Goal: Check status: Check status

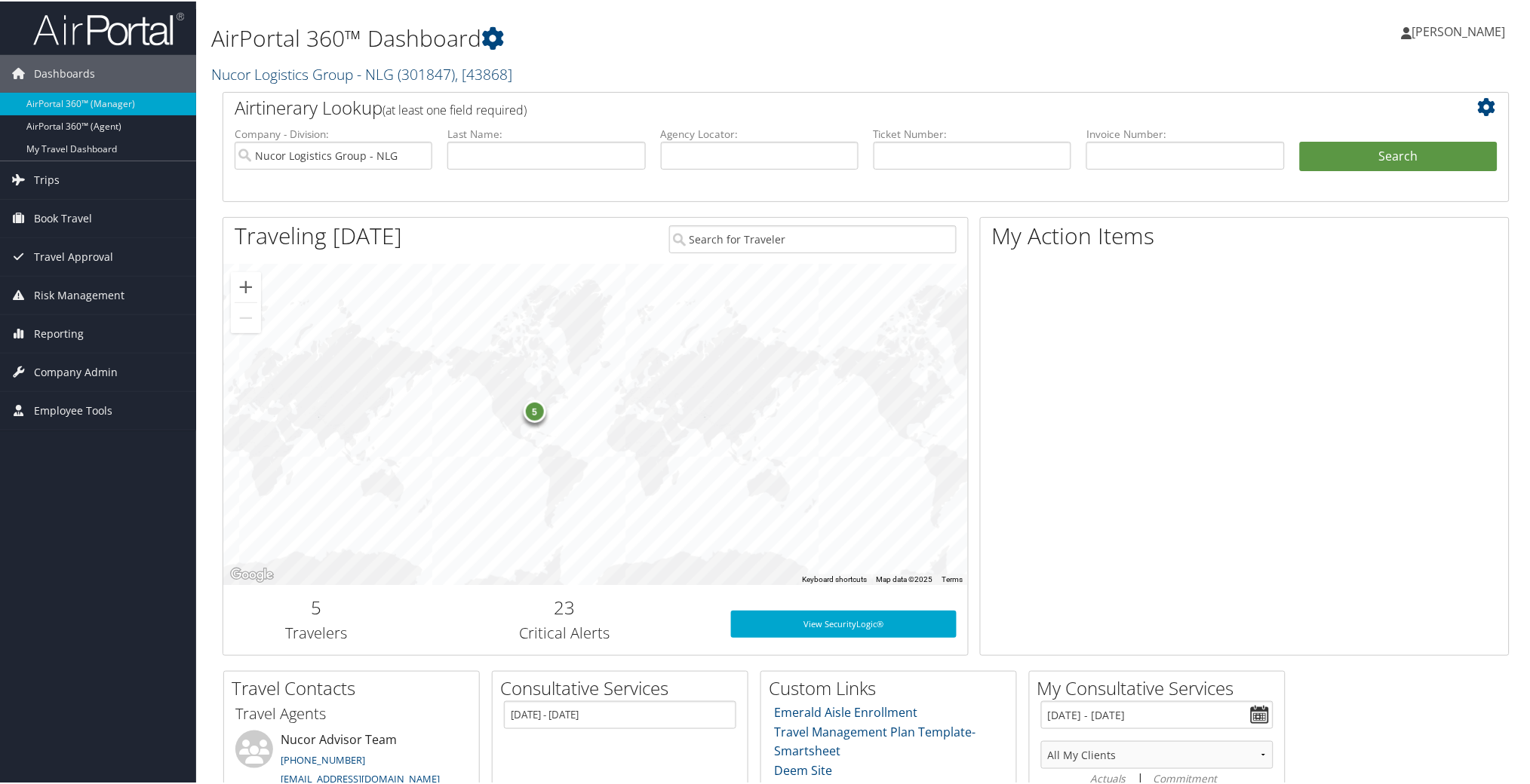
click at [312, 73] on link "Nucor Logistics Group - NLG ( 301847 ) , [ 43868 ]" at bounding box center [361, 72] width 301 height 20
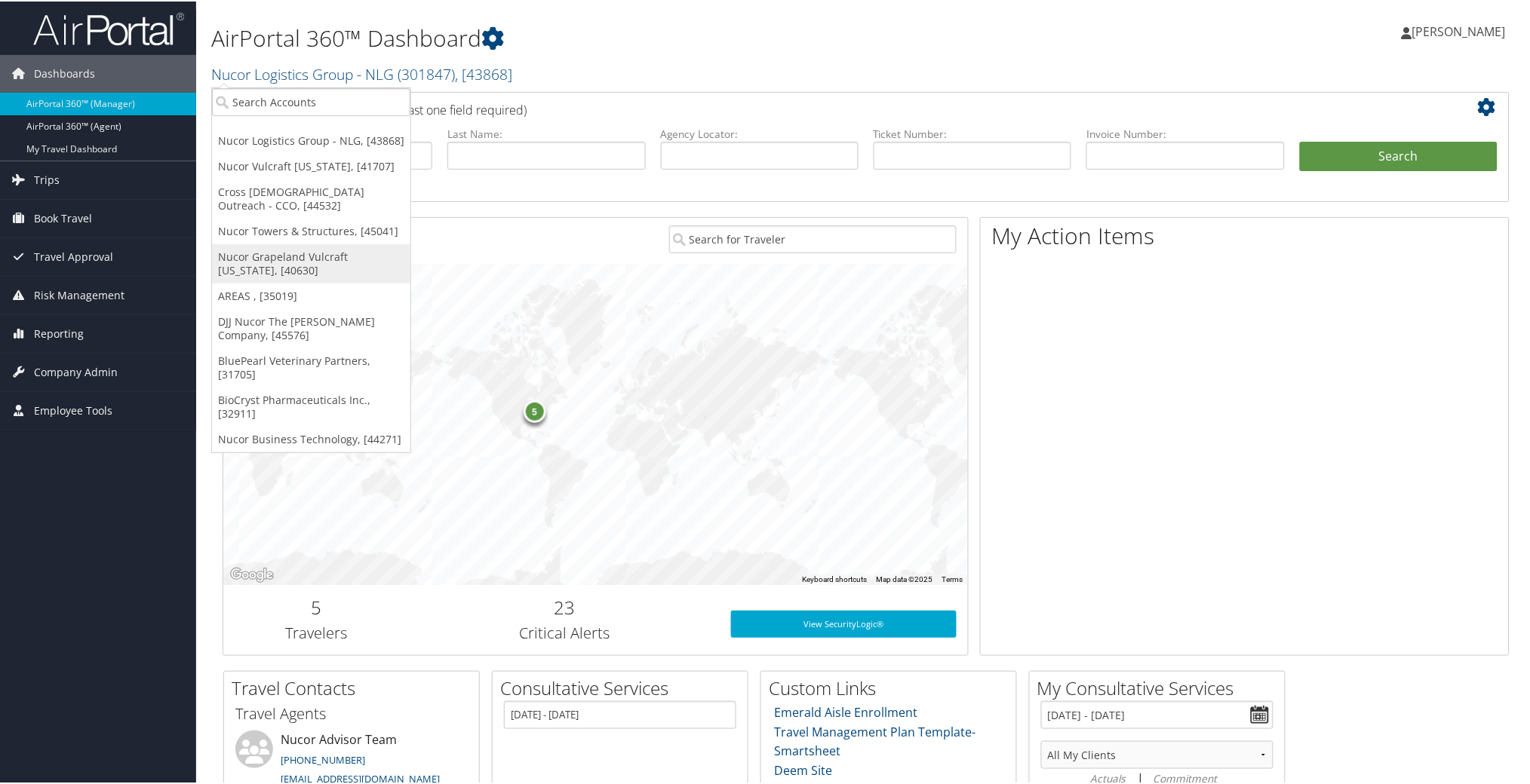
click at [304, 251] on link "Nucor Grapeland Vulcraft [US_STATE], [40630]" at bounding box center [311, 263] width 198 height 39
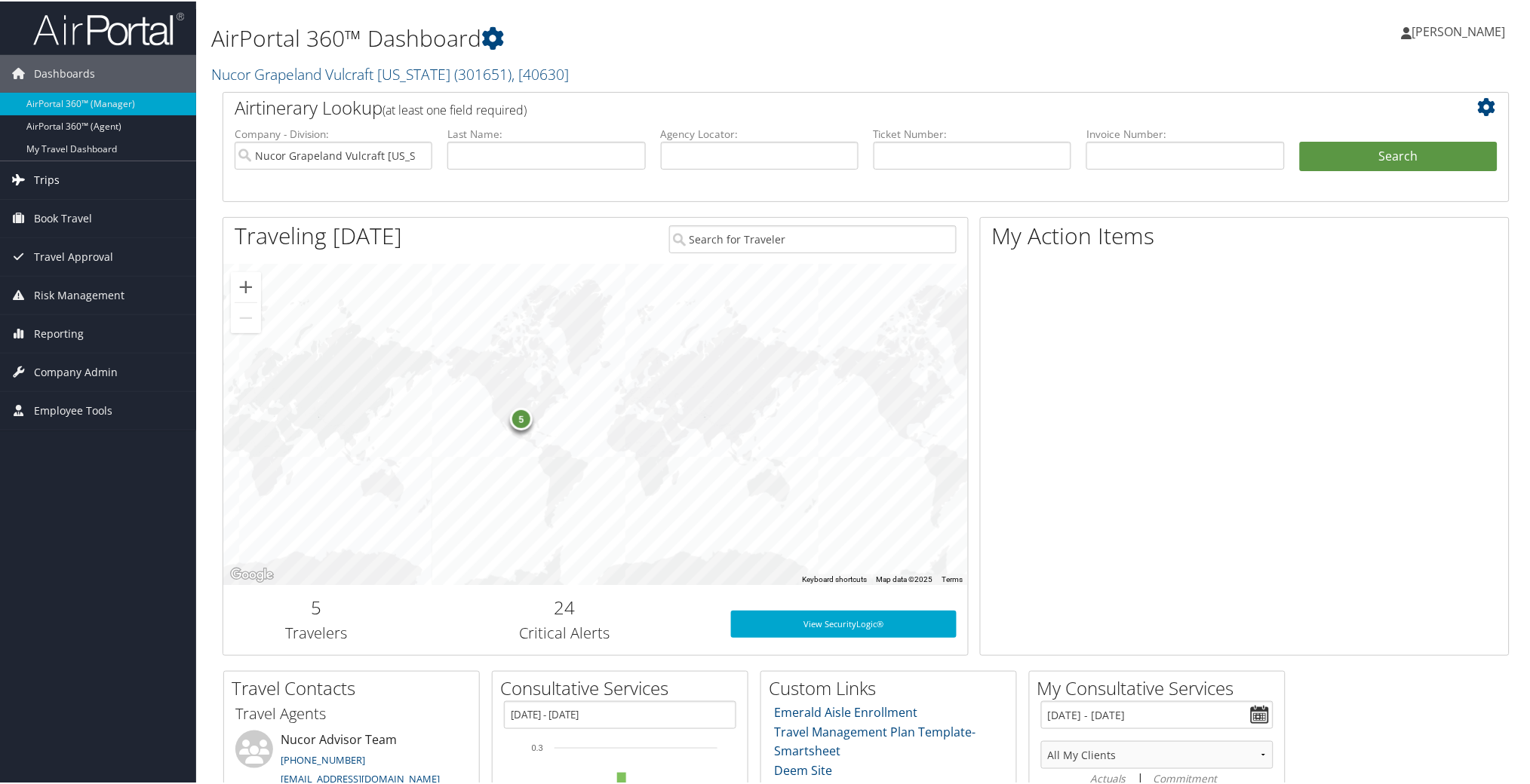
click at [47, 175] on span "Trips" at bounding box center [46, 179] width 26 height 37
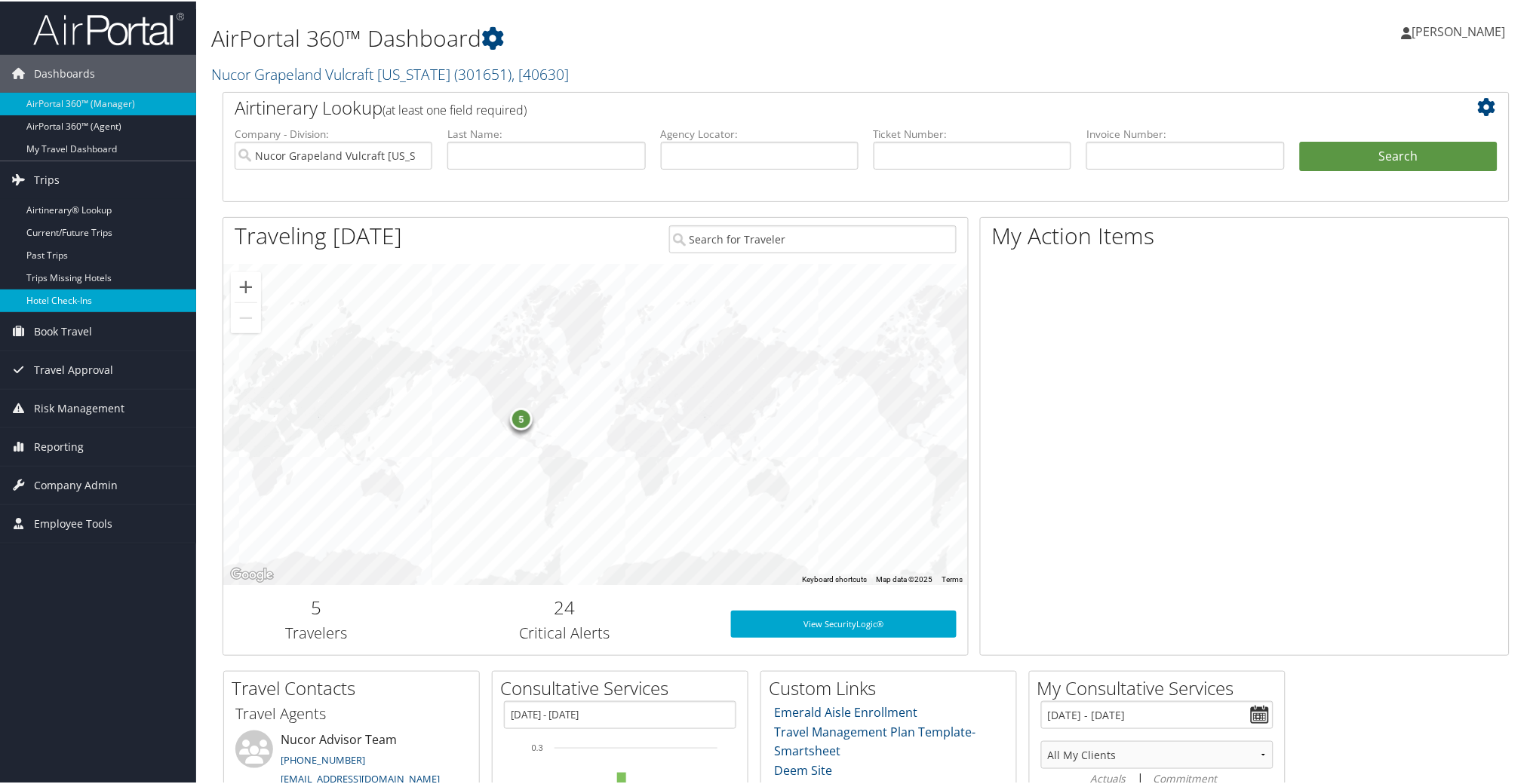
click at [82, 297] on link "Hotel Check-ins" at bounding box center [98, 299] width 196 height 22
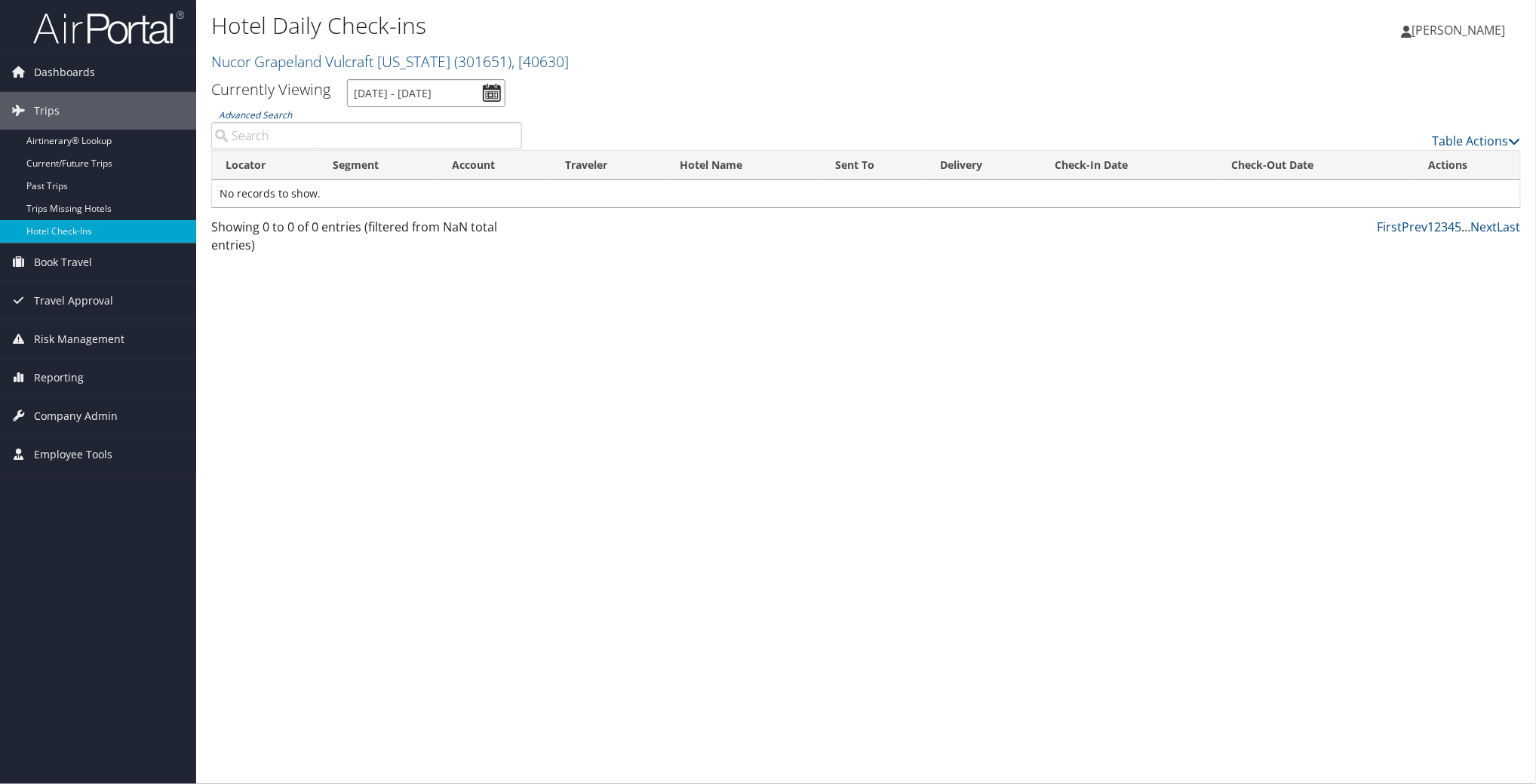
click at [388, 89] on input "[DATE] - [DATE]" at bounding box center [426, 93] width 158 height 28
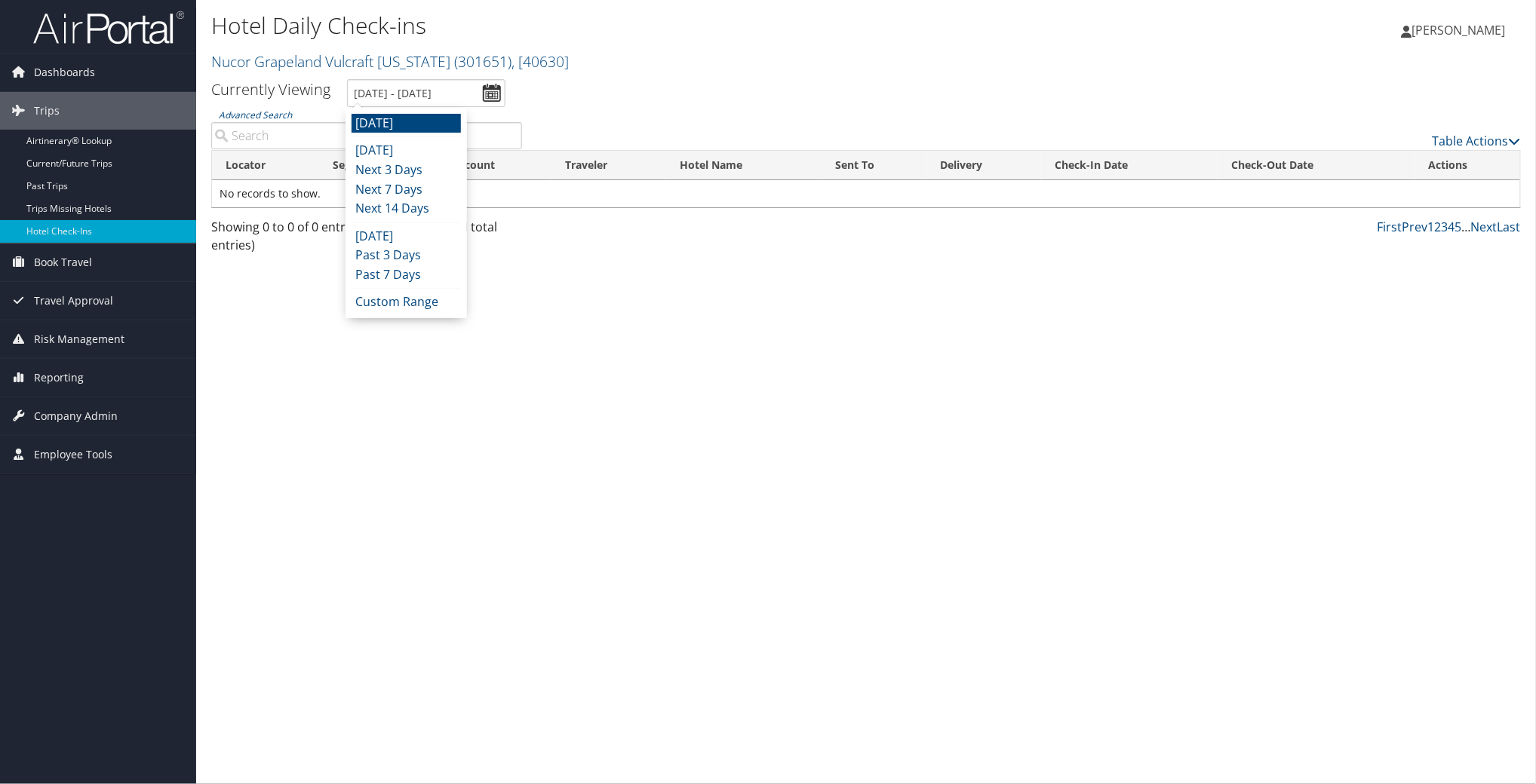
click at [364, 145] on li "[DATE]" at bounding box center [406, 150] width 109 height 20
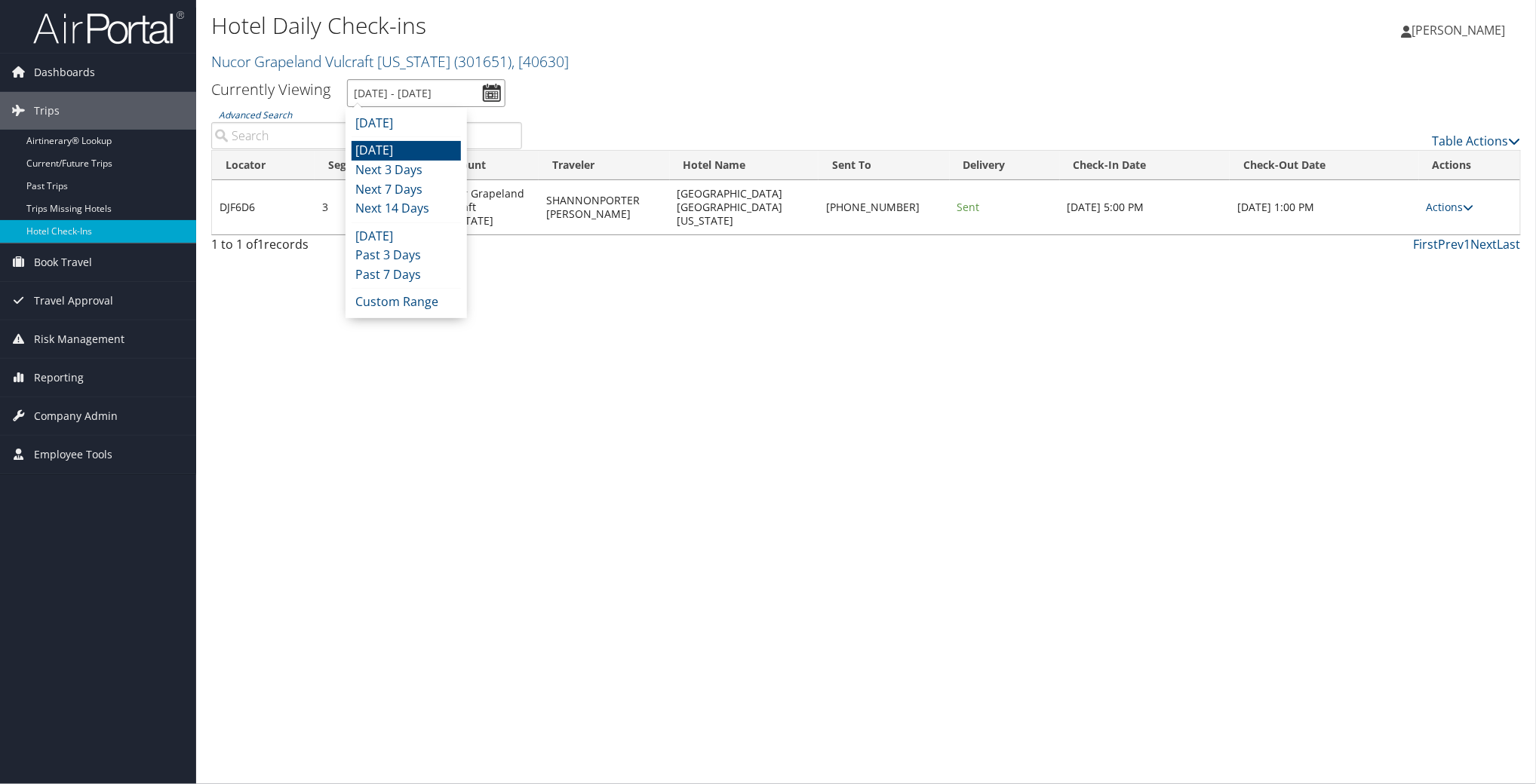
click at [388, 92] on input "[DATE] - [DATE]" at bounding box center [426, 93] width 158 height 28
click at [395, 235] on li "Yesterday" at bounding box center [406, 237] width 109 height 20
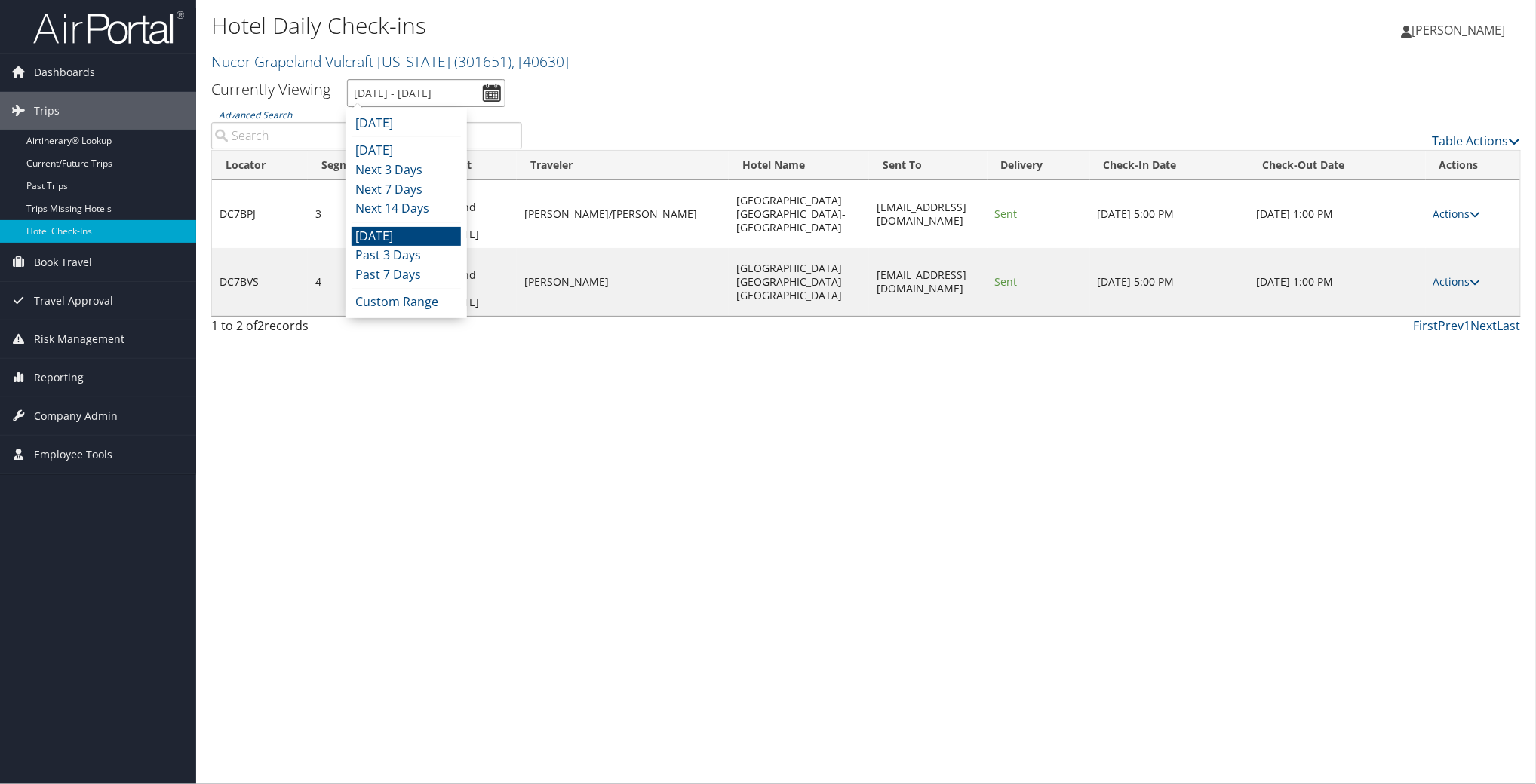
click at [398, 93] on input "9/28/2025 - 9/28/2025" at bounding box center [426, 93] width 158 height 28
click at [405, 183] on li "Next 7 Days" at bounding box center [406, 190] width 109 height 20
type input "9/29/2025 - 10/6/2025"
